Goal: Information Seeking & Learning: Learn about a topic

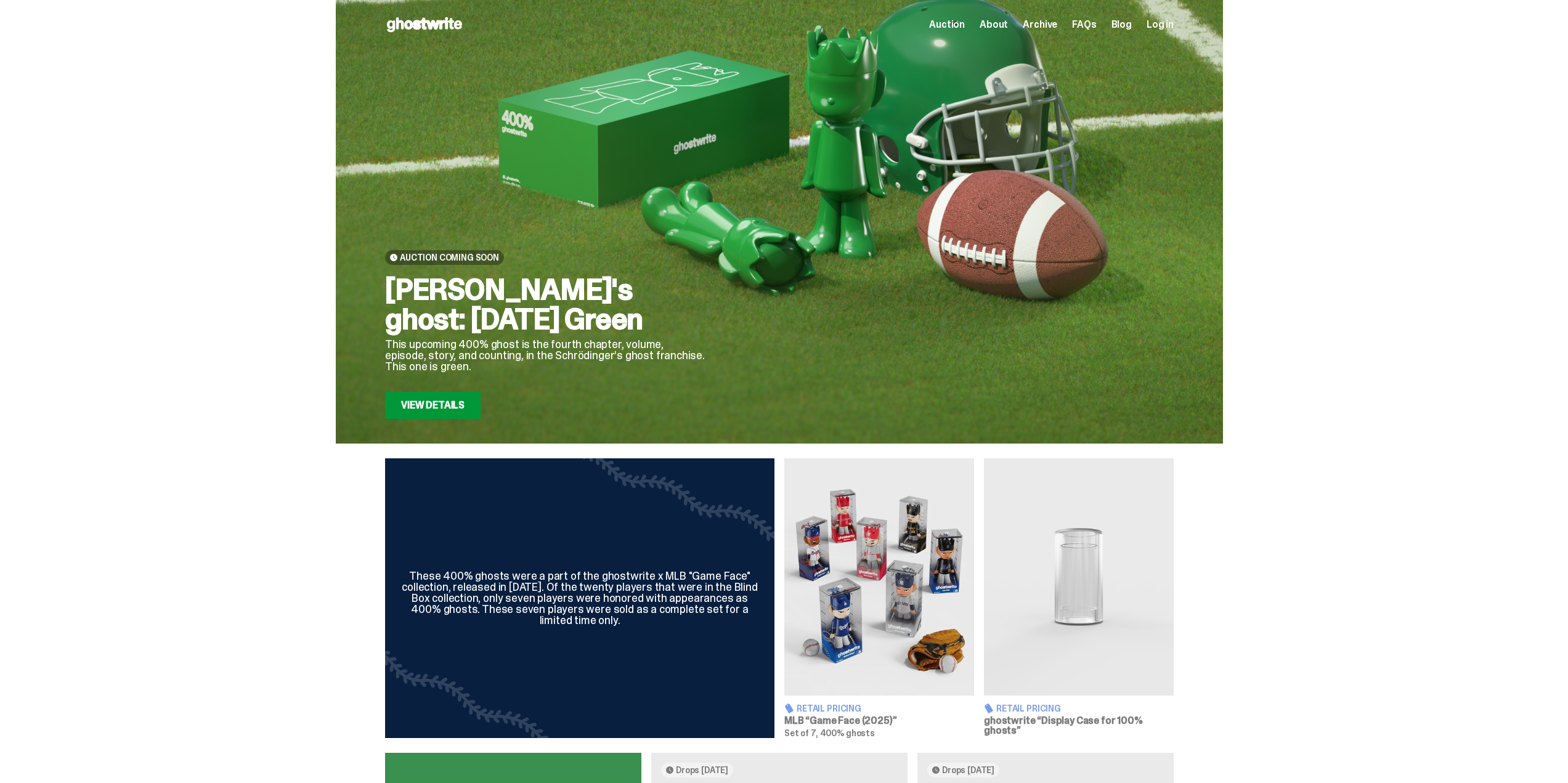
click at [1000, 23] on span "About" at bounding box center [994, 24] width 28 height 10
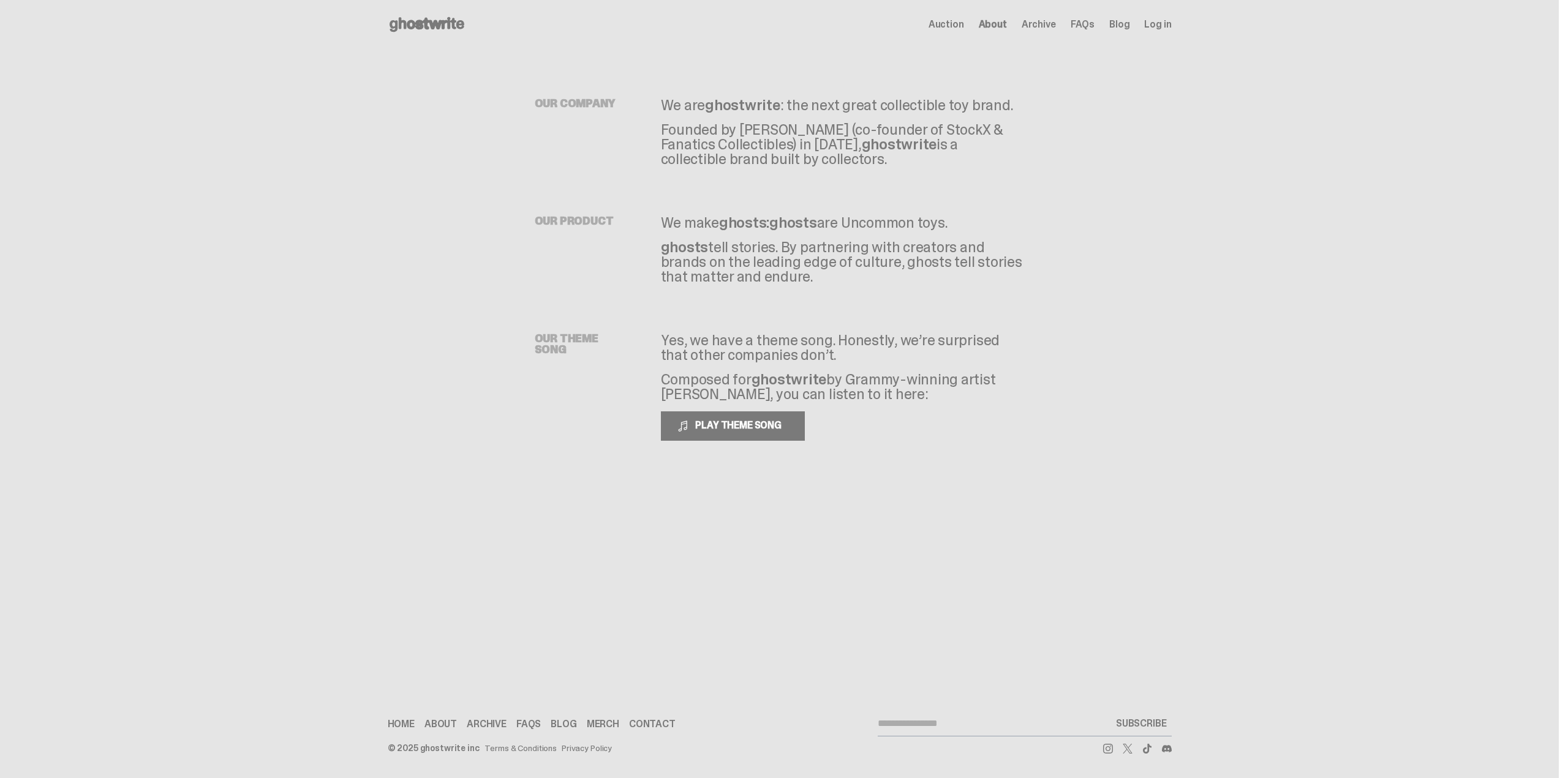
drag, startPoint x: 994, startPoint y: 23, endPoint x: 1318, endPoint y: 150, distance: 348.0
click at [1318, 150] on main "Something went wrong! Hang in there while we get back on track OUR COMPANY We a…" at bounding box center [779, 270] width 1559 height 441
click at [909, 160] on p "Founded by [PERSON_NAME] (co-founder of StockX & Fanatics Collectibles) in [DAT…" at bounding box center [843, 144] width 364 height 44
drag, startPoint x: 762, startPoint y: 148, endPoint x: 782, endPoint y: 167, distance: 27.6
click at [782, 167] on div "OUR COMPANY We are ghostwrite : the next great collectible toy brand. Founded b…" at bounding box center [780, 270] width 784 height 441
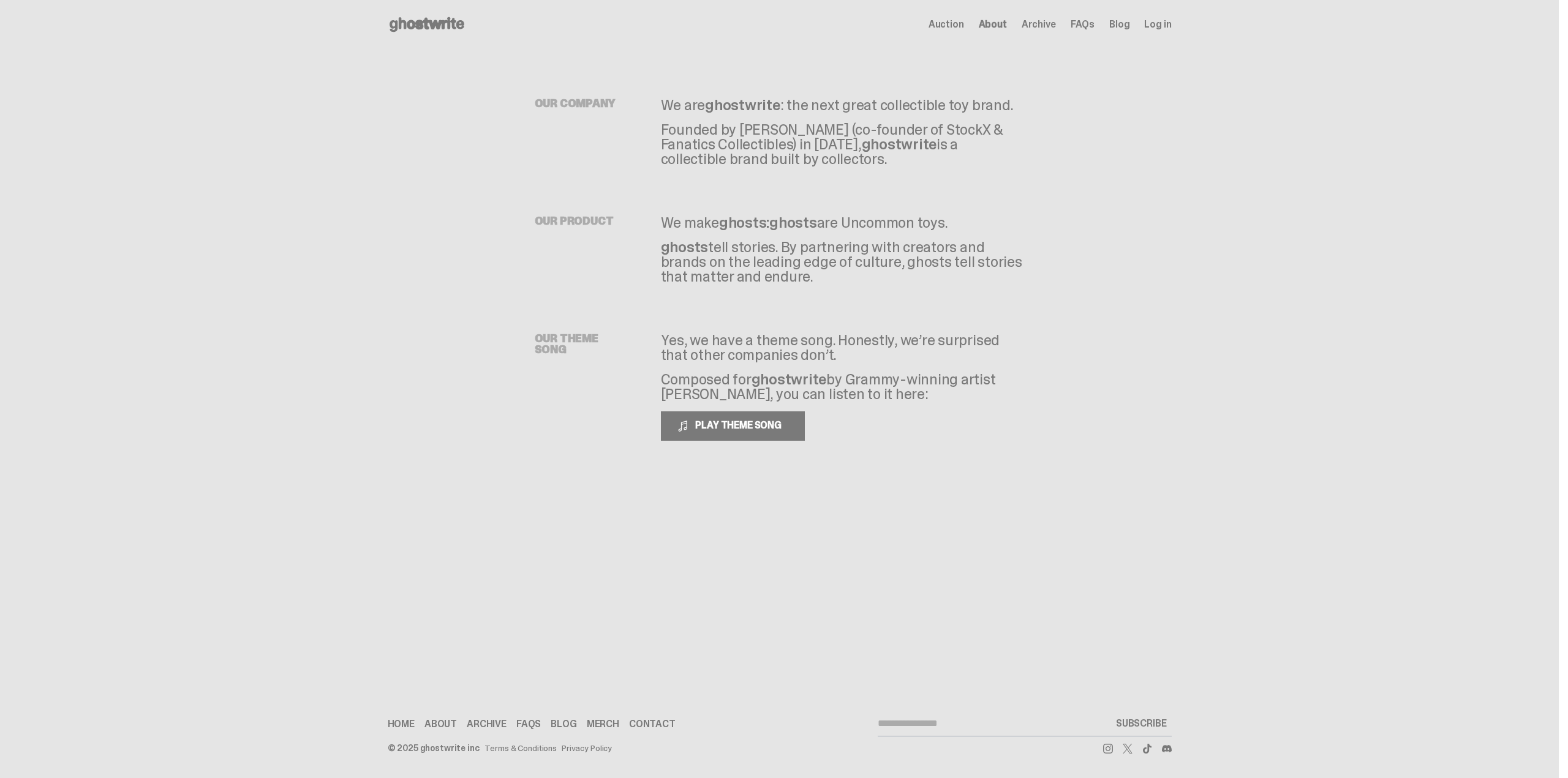
click at [782, 167] on div "OUR PRODUCT We make ghosts: ghosts are Uncommon toys. ghosts tell stories. By p…" at bounding box center [780, 225] width 490 height 117
drag, startPoint x: 668, startPoint y: 218, endPoint x: 993, endPoint y: 272, distance: 329.5
click at [993, 272] on div "We make ghosts: ghosts are Uncommon toys. ghosts tell stories. By partnering wi…" at bounding box center [843, 249] width 364 height 69
click at [993, 272] on p "ghosts tell stories. By partnering with creators and brands on the leading edge…" at bounding box center [843, 262] width 364 height 44
click at [964, 27] on span "Auction" at bounding box center [946, 24] width 35 height 10
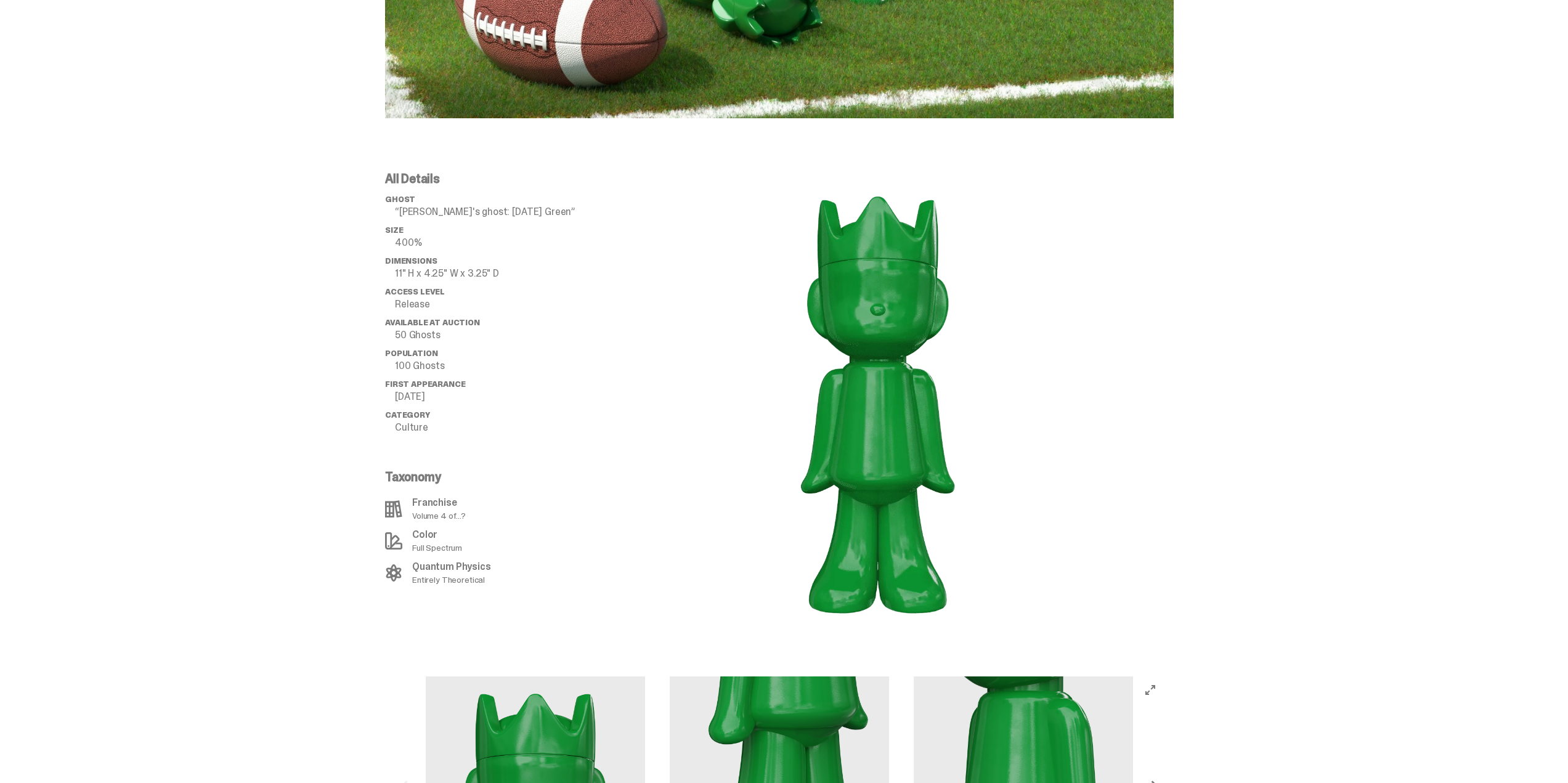
scroll to position [1171, 0]
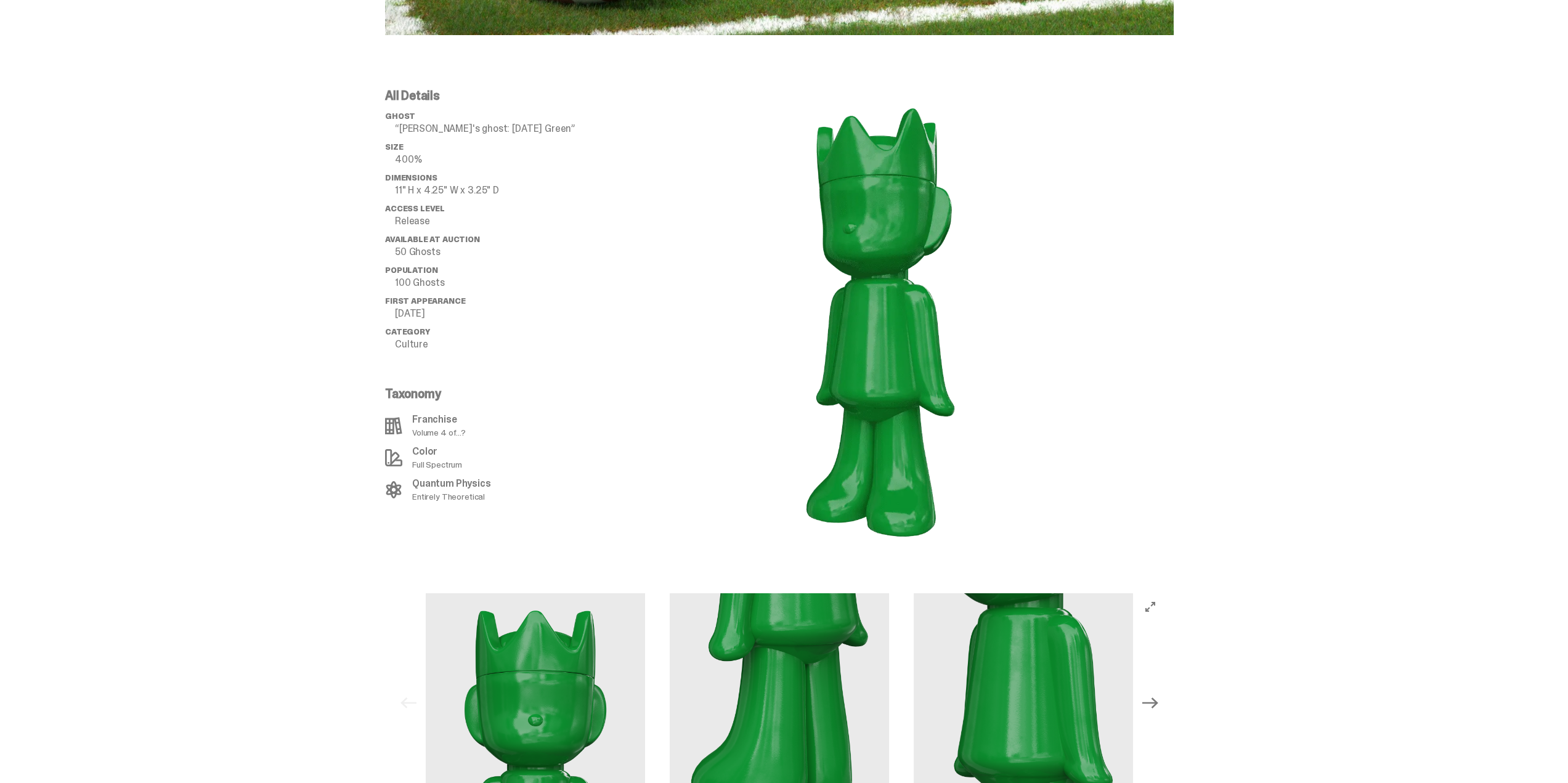
drag, startPoint x: 930, startPoint y: 258, endPoint x: 1067, endPoint y: 248, distance: 137.4
click at [1065, 248] on div at bounding box center [878, 319] width 592 height 460
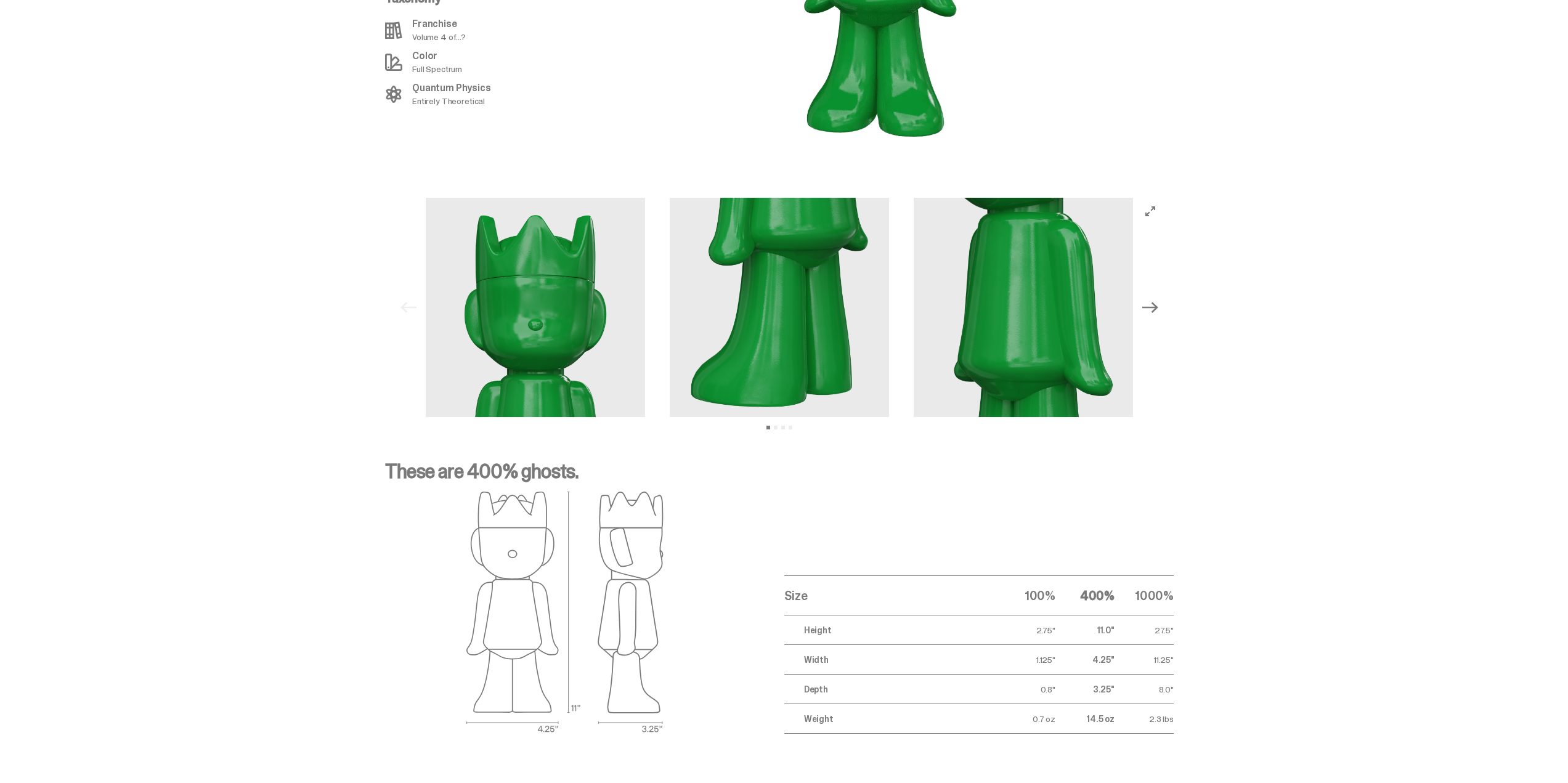
scroll to position [1602, 0]
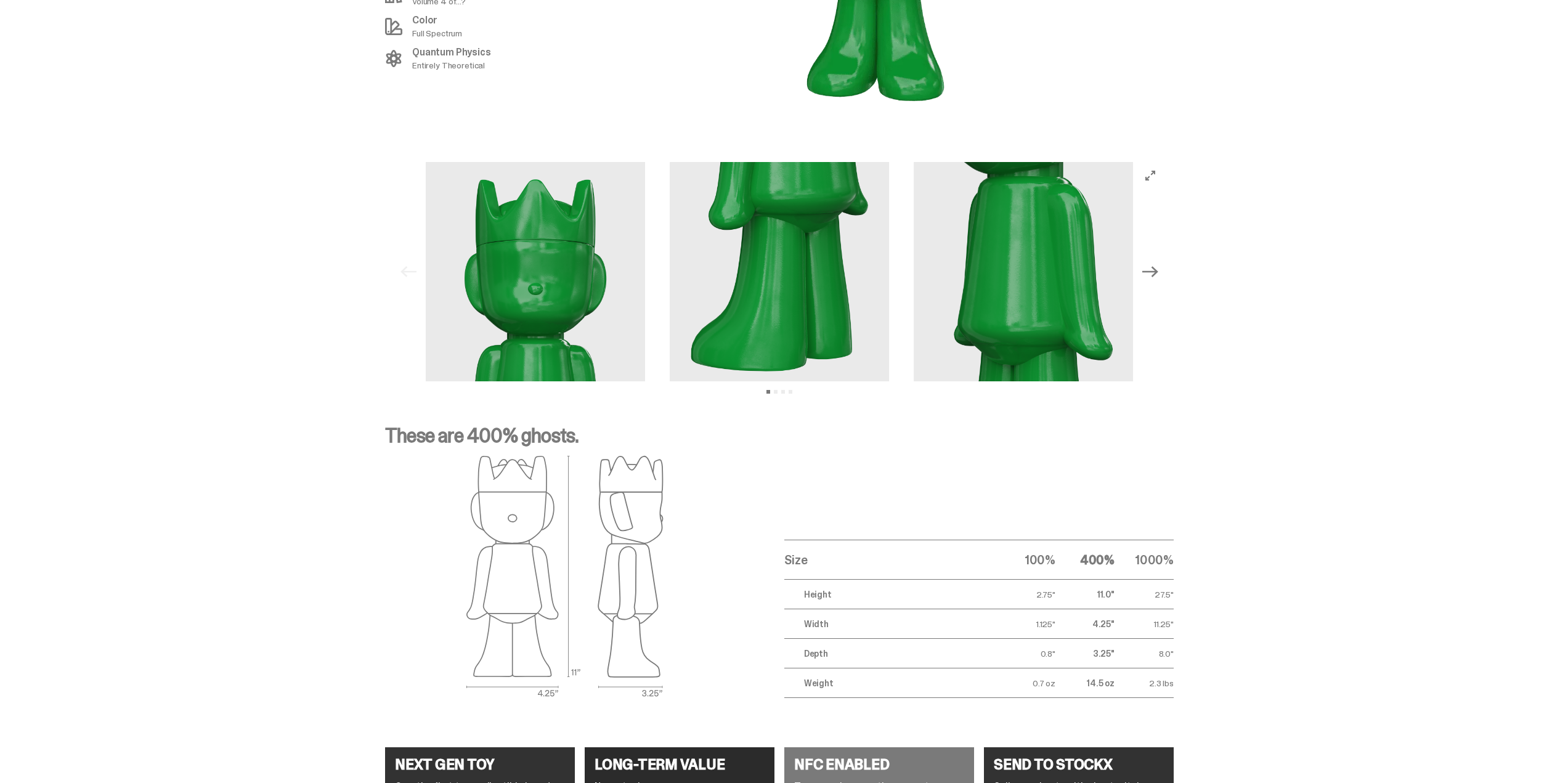
click at [1148, 269] on button "Next" at bounding box center [1150, 271] width 27 height 27
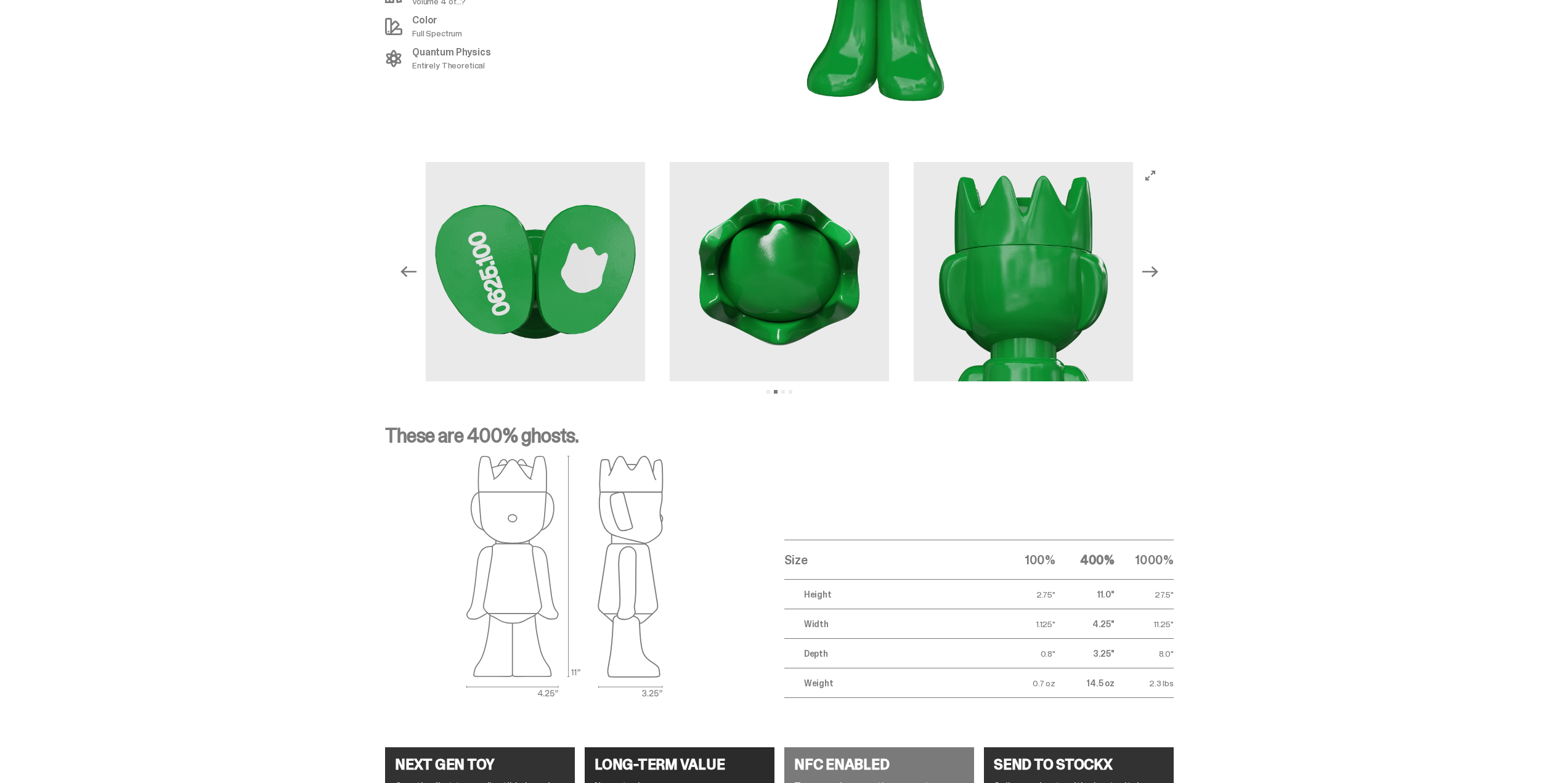
click at [1149, 267] on button "Next" at bounding box center [1150, 271] width 27 height 27
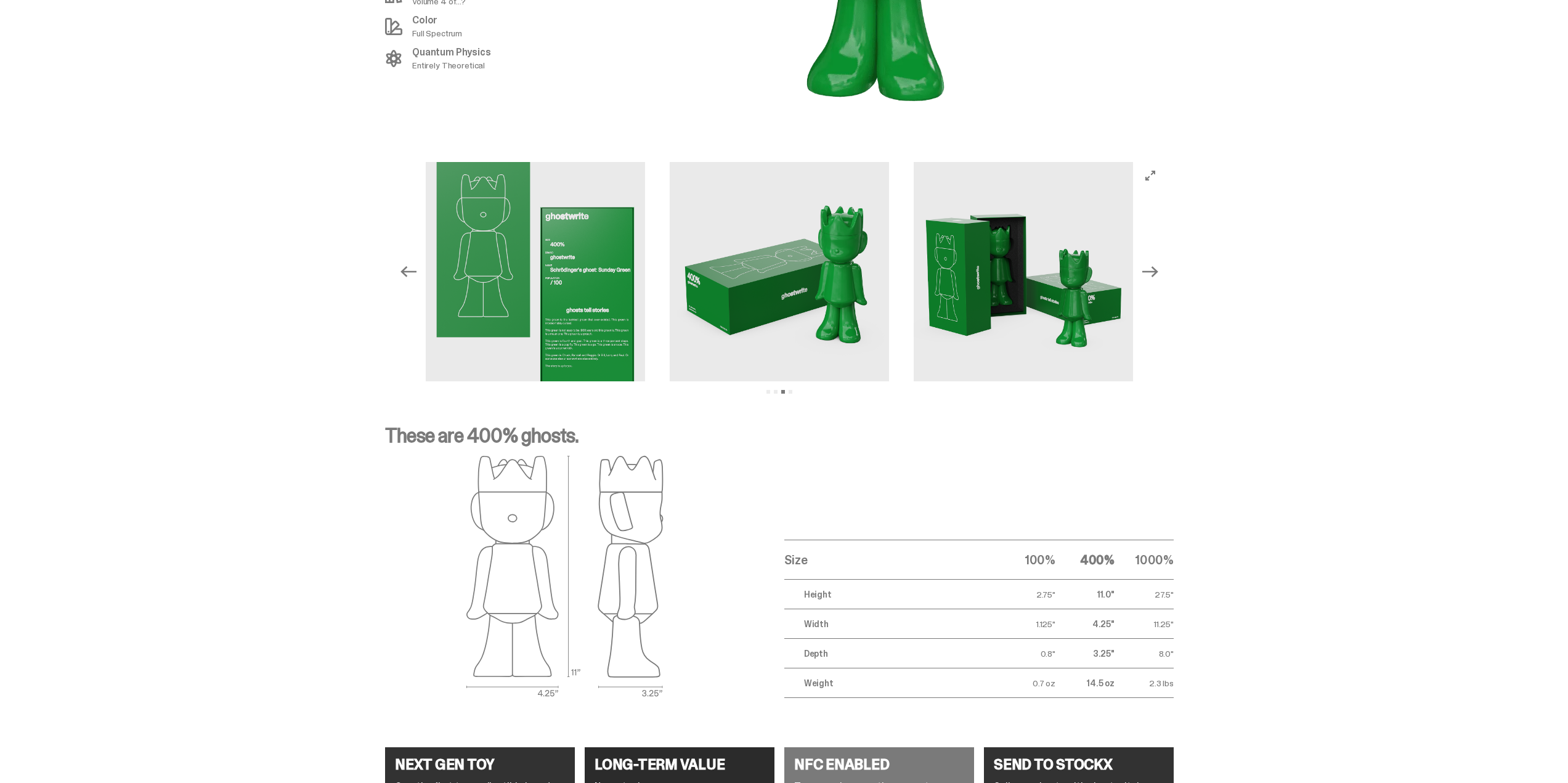
drag, startPoint x: 1149, startPoint y: 267, endPoint x: 1181, endPoint y: 171, distance: 101.2
click at [1181, 171] on div "Previous Next View slide 1 View slide 2 View slide 3 View slide 4" at bounding box center [779, 271] width 1559 height 249
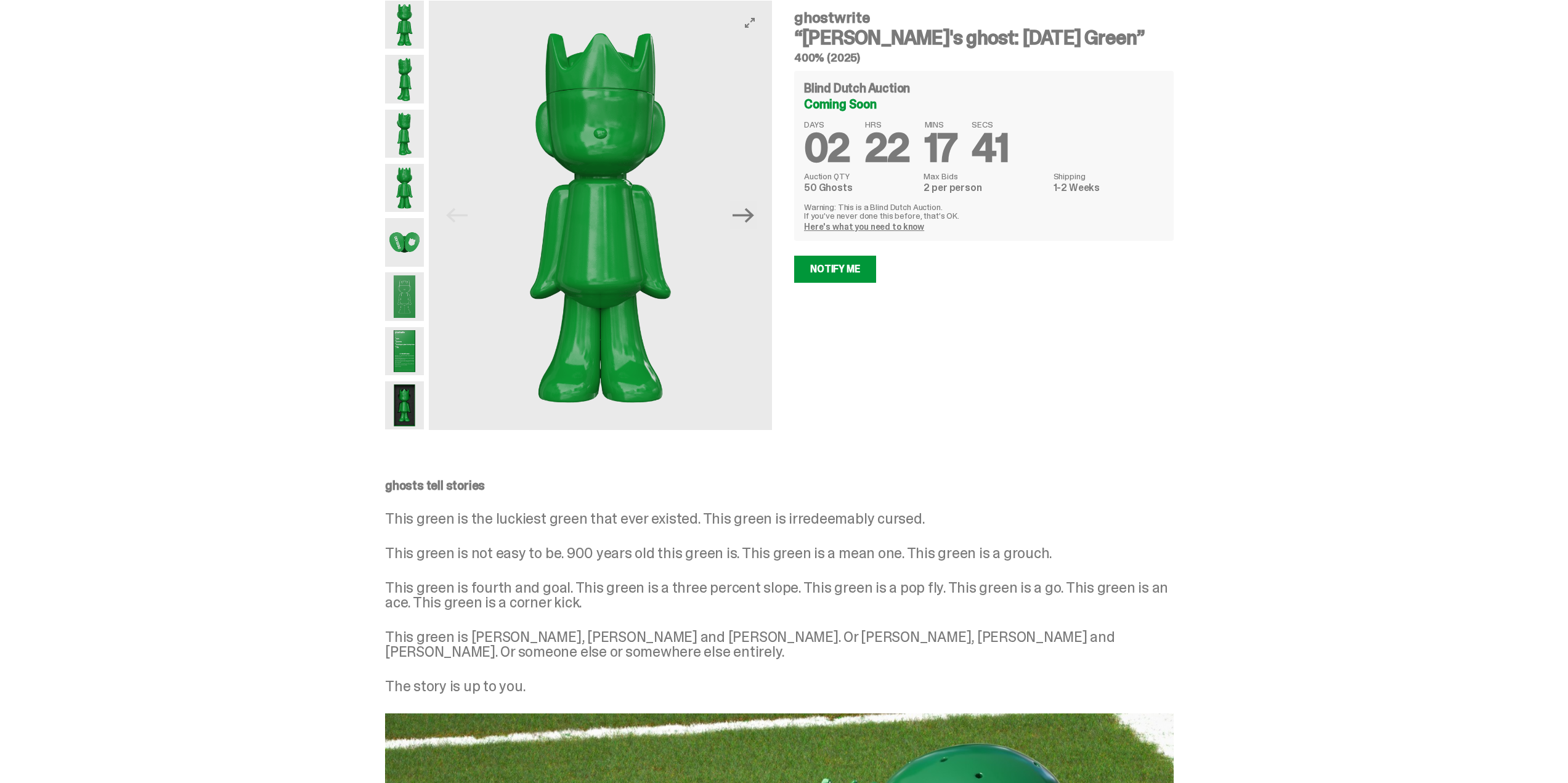
scroll to position [0, 0]
